Goal: Check status

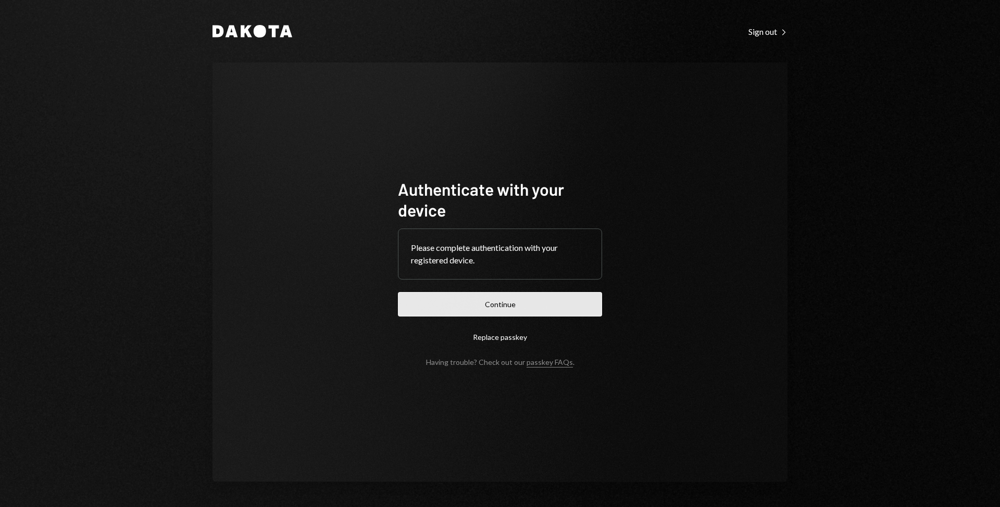
click at [469, 300] on button "Continue" at bounding box center [500, 304] width 204 height 24
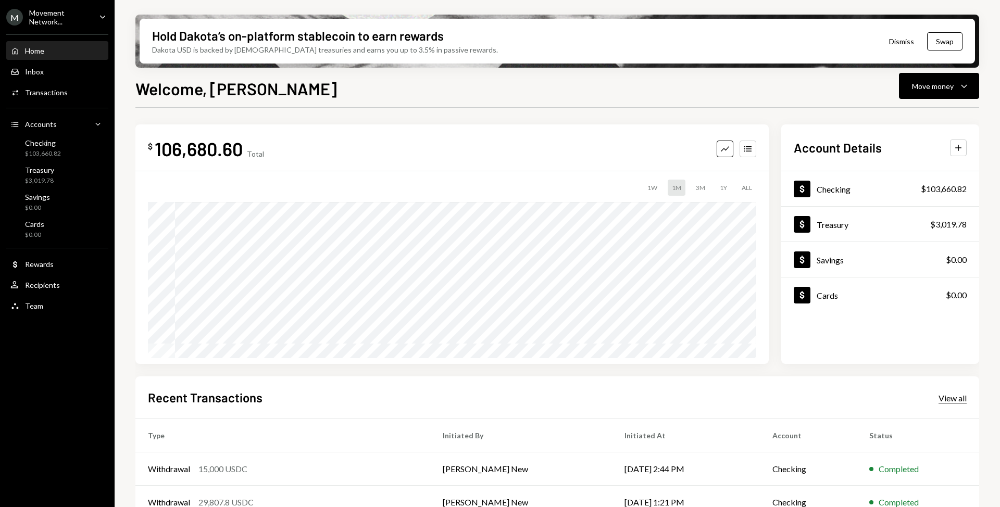
click at [944, 398] on div "View all" at bounding box center [952, 398] width 28 height 10
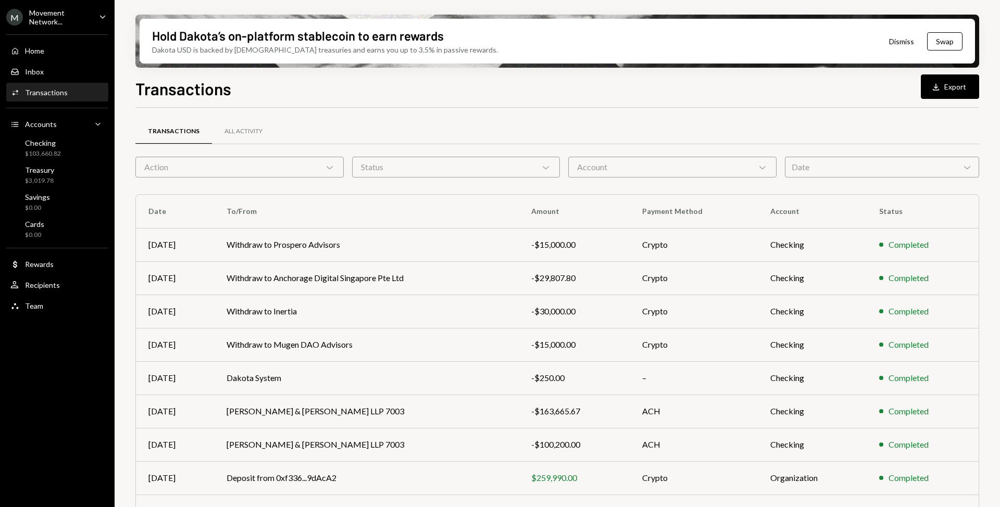
click at [815, 176] on div "Date Chevron Down" at bounding box center [882, 167] width 194 height 21
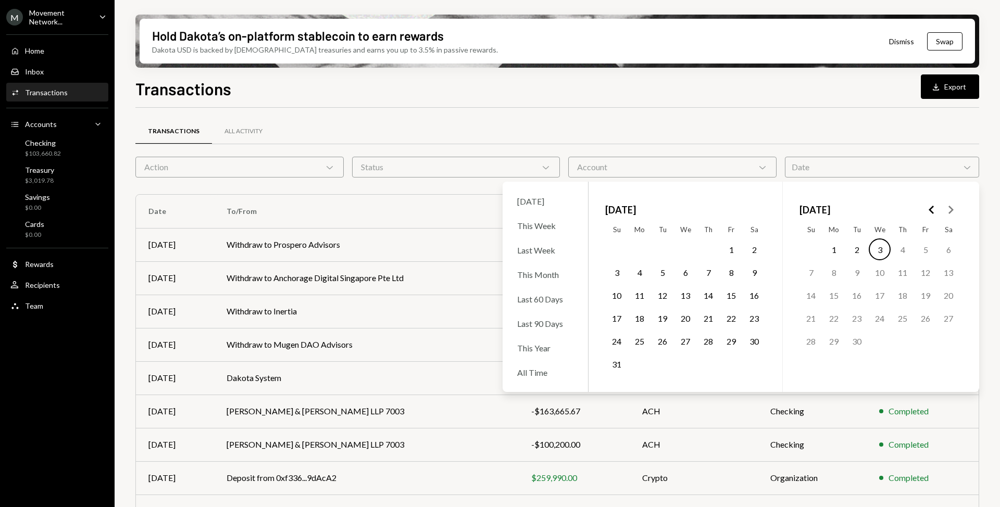
click at [929, 209] on polygon "Go to the Previous Month" at bounding box center [931, 210] width 5 height 8
click at [881, 246] on button "1" at bounding box center [880, 250] width 22 height 22
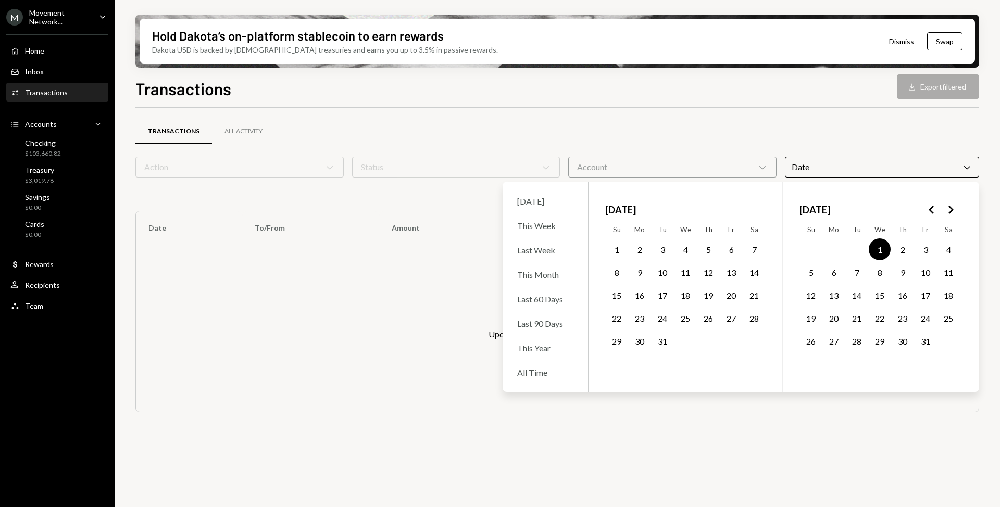
click at [852, 318] on button "21" at bounding box center [857, 318] width 22 height 22
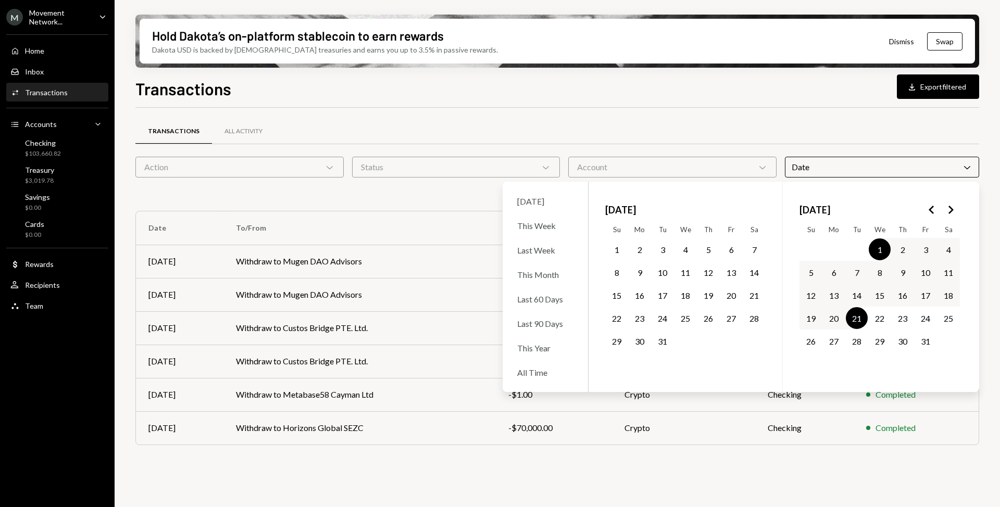
click at [381, 202] on div "[DATE] - [DATE] Cross Clear 1 filter" at bounding box center [557, 194] width 844 height 17
